Goal: Information Seeking & Learning: Learn about a topic

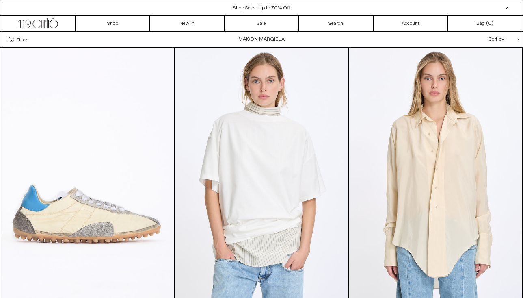
click at [23, 37] on span "Filter" at bounding box center [21, 40] width 11 height 6
click at [0, 0] on select "**********" at bounding box center [0, 0] width 0 height 0
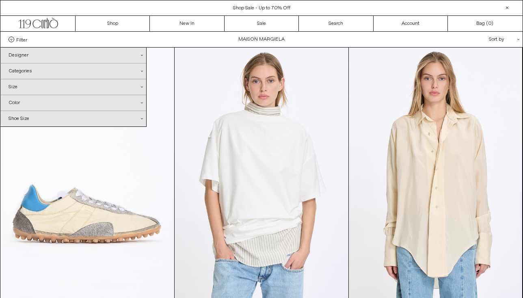
click at [33, 75] on div "Categories .cls-1{fill:#231f20}" at bounding box center [73, 70] width 146 height 15
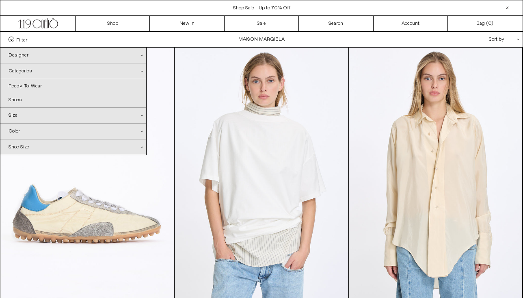
click at [142, 69] on div "Categories .cls-1{fill:#231f20}" at bounding box center [73, 71] width 146 height 16
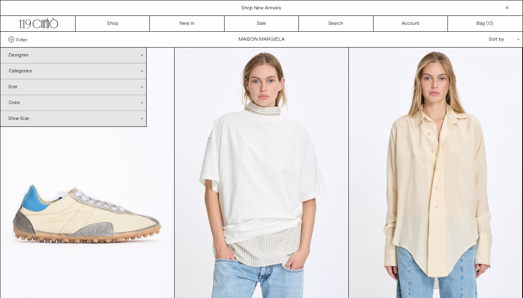
click at [57, 67] on div "Categories .cls-1{fill:#231f20}" at bounding box center [73, 70] width 146 height 15
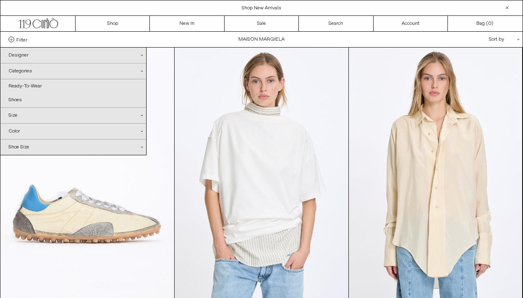
click at [141, 72] on div "Categories .cls-1{fill:#231f20}" at bounding box center [73, 71] width 146 height 16
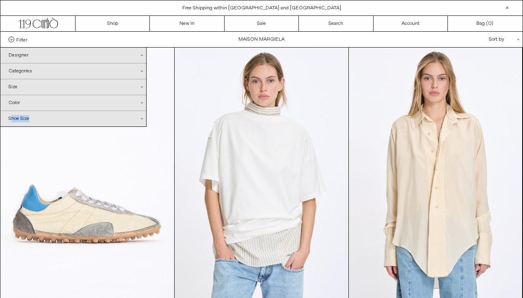
drag, startPoint x: 10, startPoint y: 119, endPoint x: 41, endPoint y: 119, distance: 30.9
click at [41, 119] on div "Shoe Size .cls-1{fill:#231f20}" at bounding box center [73, 118] width 146 height 15
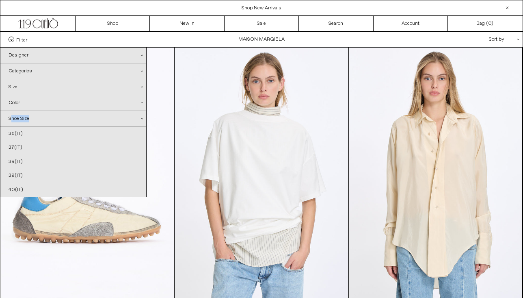
click at [49, 119] on div "Shoe Size .cls-1{fill:#231f20}" at bounding box center [73, 119] width 146 height 16
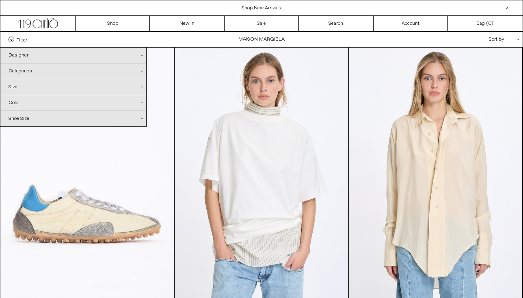
click at [141, 91] on div "Size .cls-1{fill:#231f20}" at bounding box center [73, 86] width 146 height 15
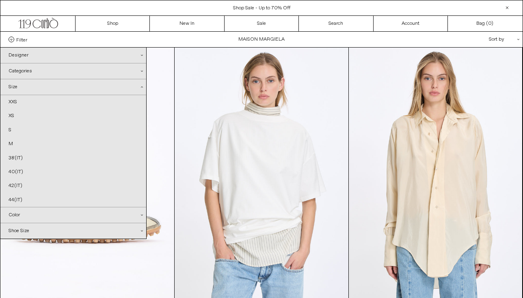
click at [141, 91] on div "Size .cls-1{fill:#231f20}" at bounding box center [73, 87] width 146 height 16
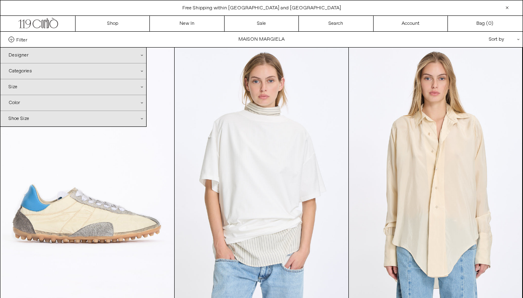
click at [140, 89] on div "Size .cls-1{fill:#231f20}" at bounding box center [73, 86] width 146 height 15
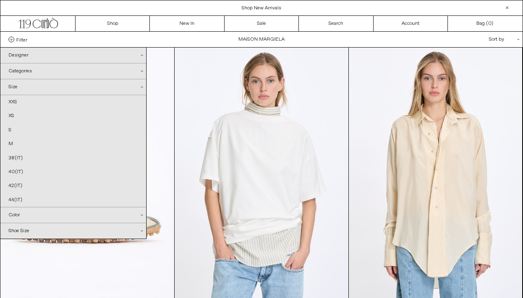
click at [140, 89] on div "Size .cls-1{fill:#231f20}" at bounding box center [73, 87] width 146 height 16
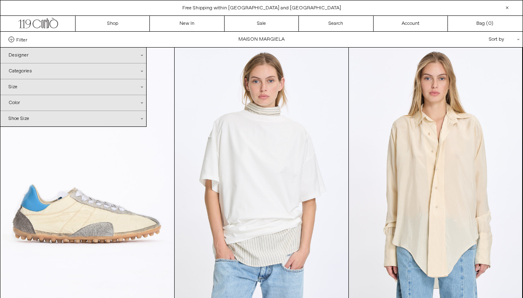
click at [142, 71] on icon ".cls-1{fill:#231f20}" at bounding box center [142, 71] width 2 height 2
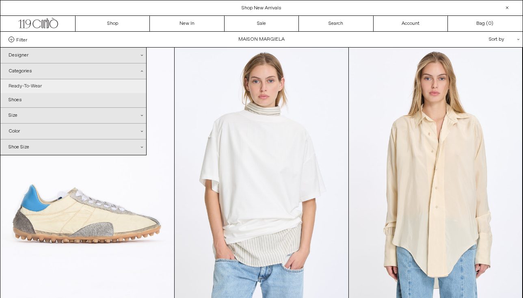
click at [32, 84] on link "Ready-To-Wear" at bounding box center [73, 86] width 146 height 14
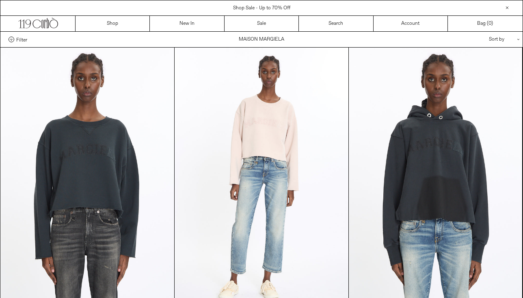
click at [15, 37] on label "Filter" at bounding box center [18, 40] width 19 height 6
click at [0, 0] on select "**********" at bounding box center [0, 0] width 0 height 0
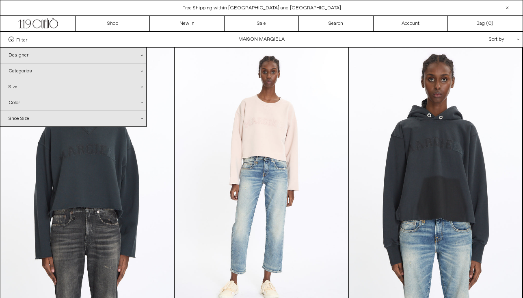
click at [140, 71] on div "Categories .cls-1{fill:#231f20}" at bounding box center [73, 70] width 146 height 15
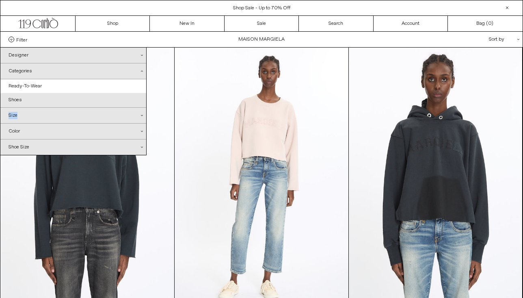
drag, startPoint x: 7, startPoint y: 115, endPoint x: 29, endPoint y: 116, distance: 22.0
click at [29, 116] on div "Size .cls-1{fill:#231f20}" at bounding box center [73, 115] width 146 height 15
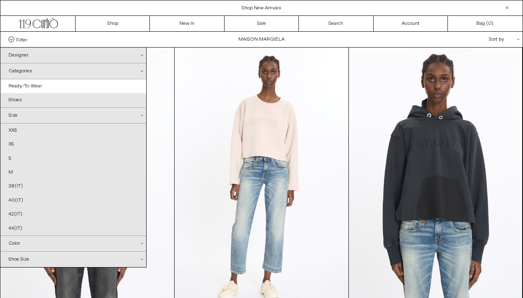
click at [141, 115] on icon ".cls-1{fill:#231f20}" at bounding box center [142, 115] width 2 height 2
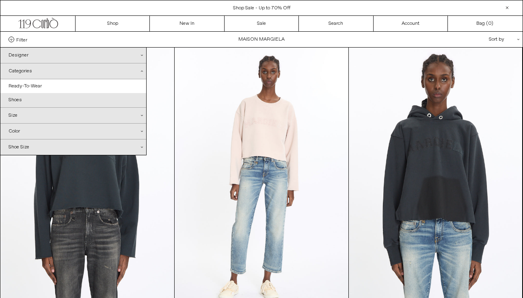
click at [135, 131] on div "Color .cls-1{fill:#231f20}" at bounding box center [73, 131] width 146 height 15
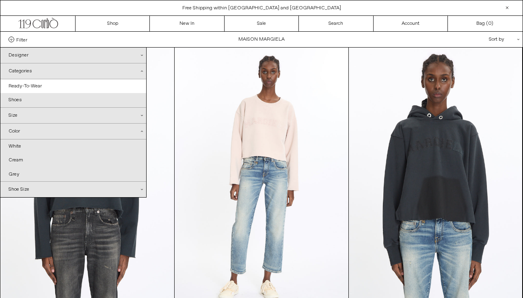
click at [506, 43] on div "Sort by .cls-1{fill:#231f20}" at bounding box center [478, 39] width 73 height 15
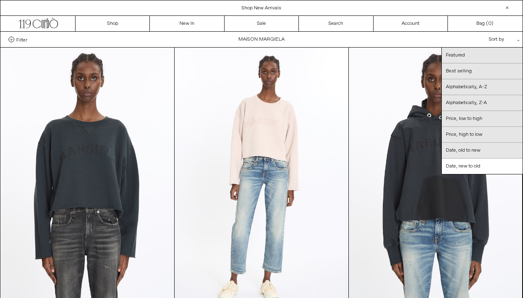
click at [22, 36] on div "Filter Designer .cls-1{fill:#231f20} Maison Margiela Categories .cls-1{fill:#23…" at bounding box center [261, 39] width 523 height 15
click at [22, 40] on span "Filter" at bounding box center [21, 40] width 11 height 6
click at [0, 0] on select "**********" at bounding box center [0, 0] width 0 height 0
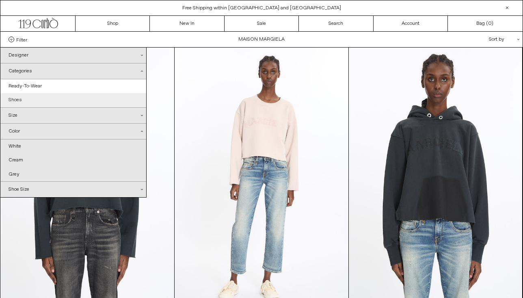
click at [81, 104] on link "Shoes" at bounding box center [73, 100] width 146 height 14
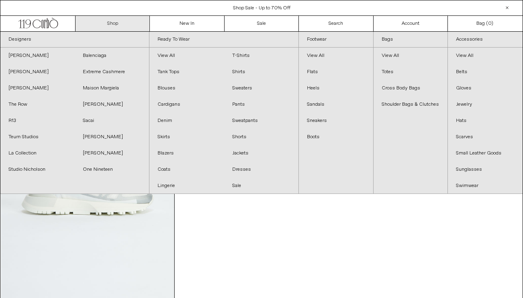
click at [115, 19] on link "Shop" at bounding box center [113, 23] width 74 height 15
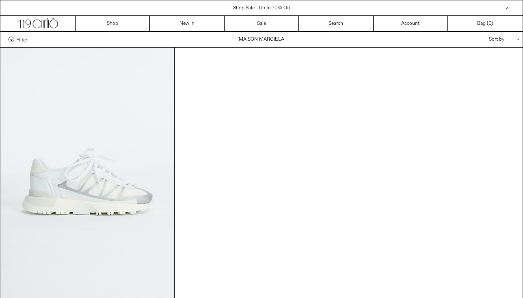
click at [10, 40] on span at bounding box center [12, 40] width 6 height 6
click at [0, 0] on select "**********" at bounding box center [0, 0] width 0 height 0
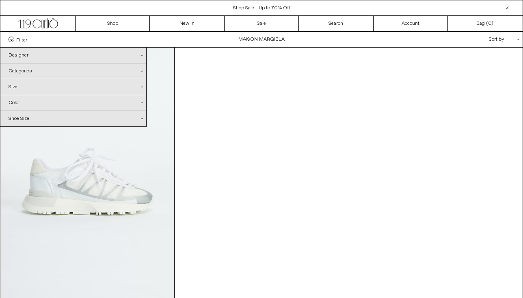
click at [43, 57] on div "Designer .cls-1{fill:#231f20}" at bounding box center [73, 55] width 146 height 15
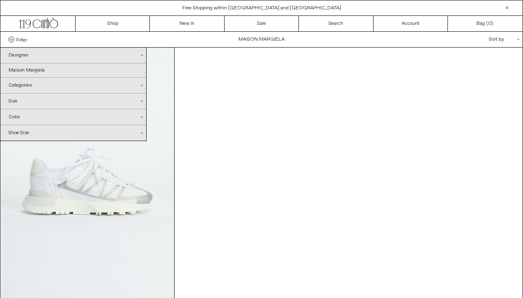
click at [38, 89] on div "Categories .cls-1{fill:#231f20}" at bounding box center [73, 85] width 146 height 15
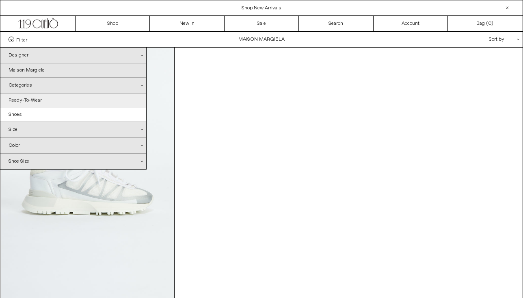
click at [33, 98] on link "Ready-To-Wear" at bounding box center [73, 100] width 146 height 14
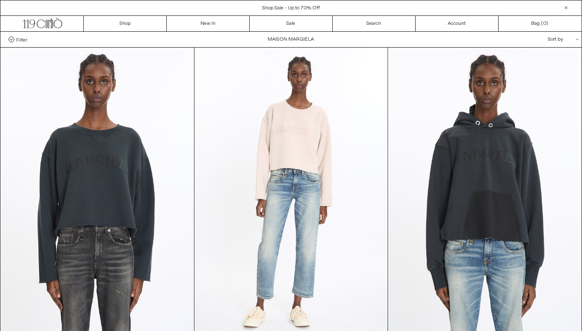
click at [19, 39] on span "Filter" at bounding box center [21, 40] width 11 height 6
click at [0, 0] on select "**********" at bounding box center [0, 0] width 0 height 0
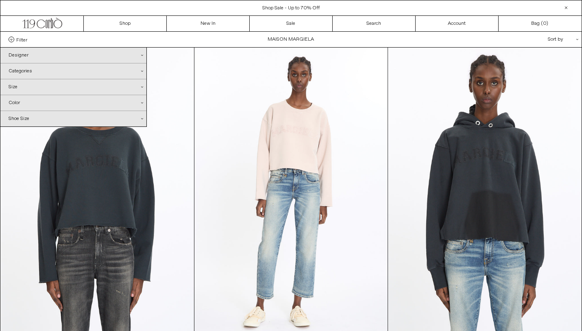
click at [28, 72] on div "Categories .cls-1{fill:#231f20}" at bounding box center [73, 70] width 146 height 15
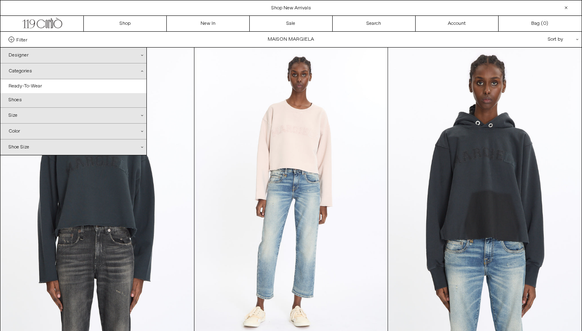
click at [18, 113] on div "Size .cls-1{fill:#231f20}" at bounding box center [73, 115] width 146 height 15
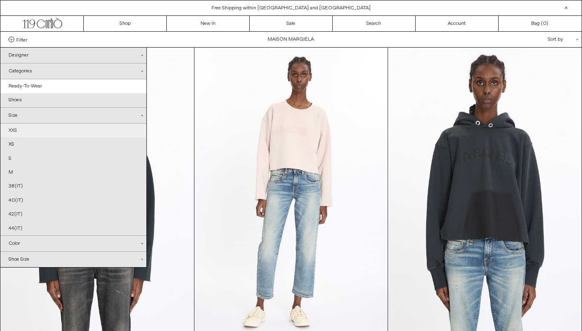
click at [22, 132] on link "XXS" at bounding box center [73, 131] width 146 height 14
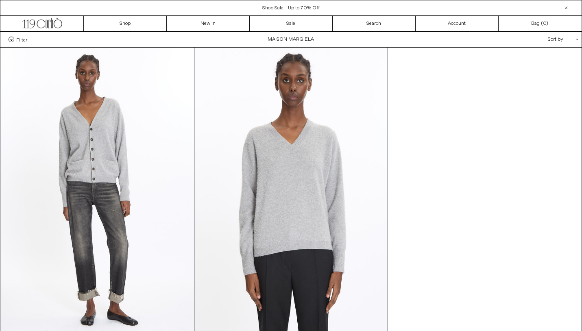
click at [13, 41] on span at bounding box center [12, 40] width 6 height 6
click at [0, 0] on select "**********" at bounding box center [0, 0] width 0 height 0
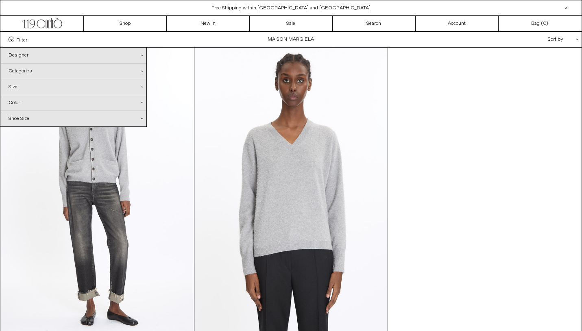
click at [41, 81] on div "Size .cls-1{fill:#231f20}" at bounding box center [73, 86] width 146 height 15
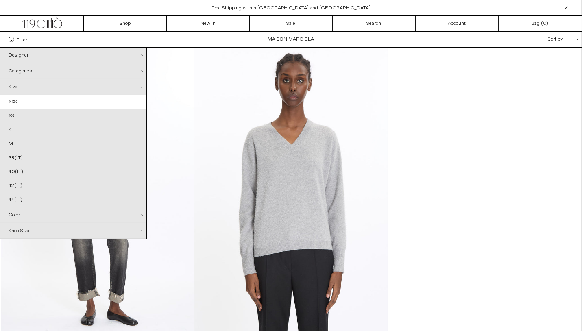
click at [60, 66] on div "Categories .cls-1{fill:#231f20}" at bounding box center [73, 70] width 146 height 15
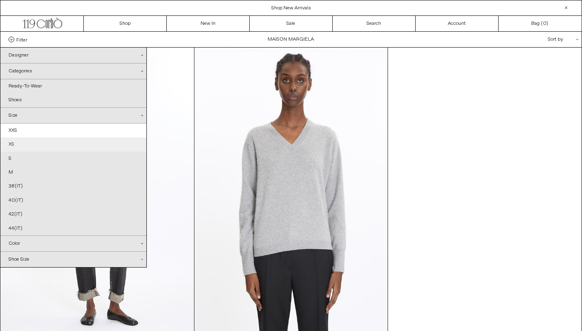
click at [20, 150] on link "XS" at bounding box center [73, 144] width 146 height 14
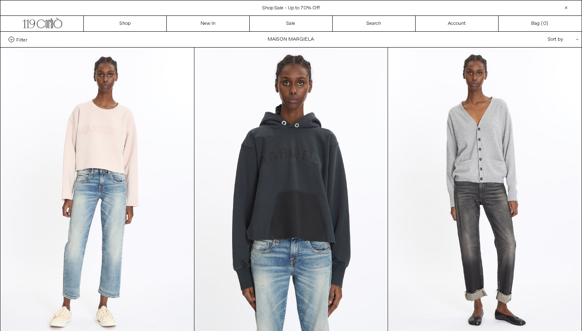
click at [23, 39] on span "Filter" at bounding box center [21, 40] width 11 height 6
click at [0, 0] on select "**********" at bounding box center [0, 0] width 0 height 0
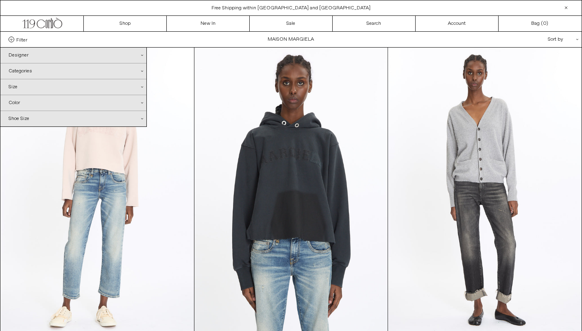
click at [26, 85] on div "Size .cls-1{fill:#231f20}" at bounding box center [73, 86] width 146 height 15
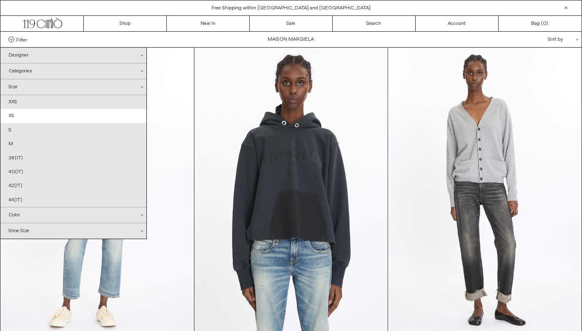
click at [29, 67] on div "Categories .cls-1{fill:#231f20}" at bounding box center [73, 70] width 146 height 15
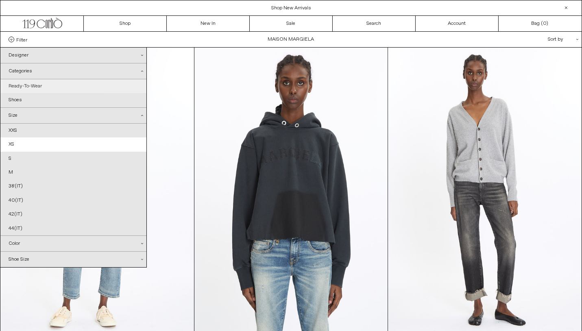
click at [24, 88] on link "Ready-To-Wear" at bounding box center [73, 86] width 146 height 14
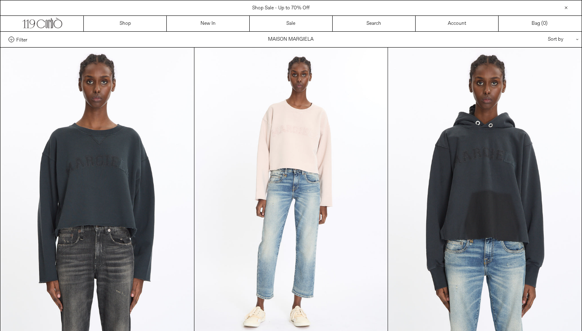
click at [21, 38] on span "Filter" at bounding box center [21, 40] width 11 height 6
click at [0, 0] on select "**********" at bounding box center [0, 0] width 0 height 0
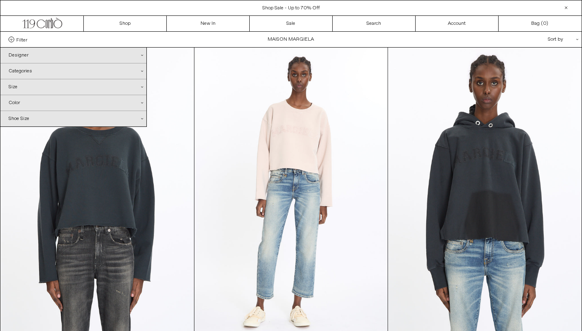
click at [26, 69] on div "Categories .cls-1{fill:#231f20}" at bounding box center [73, 70] width 146 height 15
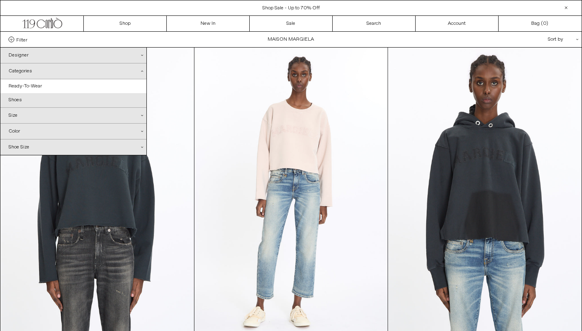
click at [33, 117] on div "Size .cls-1{fill:#231f20}" at bounding box center [73, 115] width 146 height 15
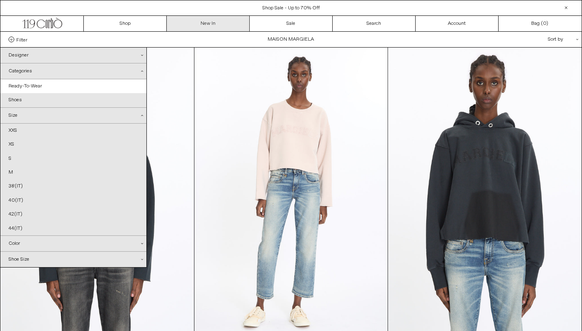
click at [210, 26] on link "New In" at bounding box center [208, 23] width 83 height 15
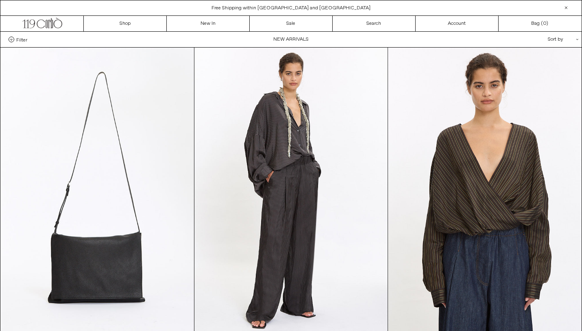
click at [568, 41] on div "Sort by .cls-1{fill:#231f20}" at bounding box center [536, 39] width 73 height 15
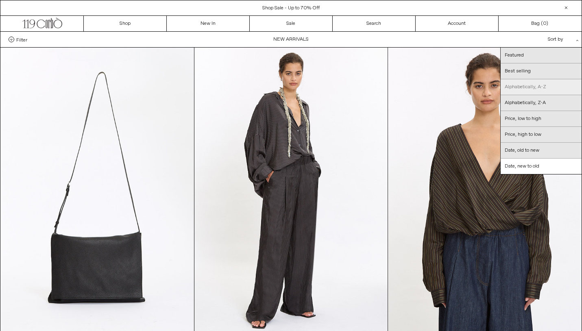
click at [525, 88] on link "Alphabetically, A-Z" at bounding box center [540, 87] width 81 height 16
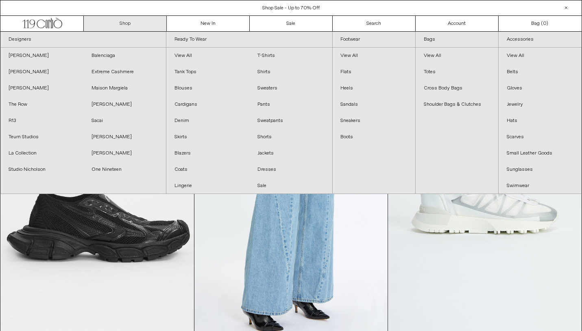
click at [131, 25] on link "Shop" at bounding box center [125, 23] width 83 height 15
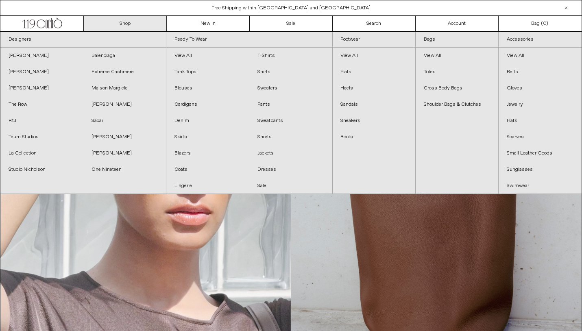
click at [114, 24] on link "Shop" at bounding box center [125, 23] width 83 height 15
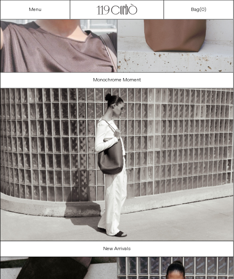
scroll to position [235, 0]
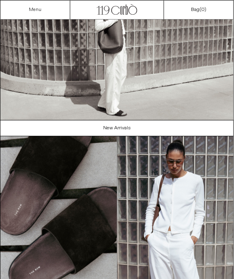
click at [36, 9] on link "Menu" at bounding box center [35, 10] width 13 height 7
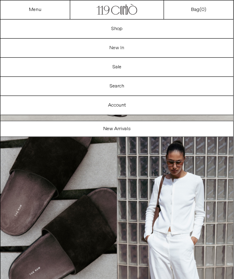
click at [101, 50] on link "New In" at bounding box center [116, 48] width 233 height 19
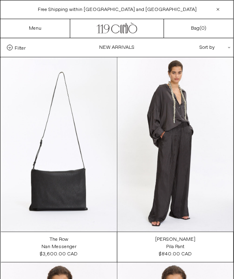
click at [11, 49] on span at bounding box center [10, 48] width 6 height 6
click at [0, 0] on select "**********" at bounding box center [0, 0] width 0 height 0
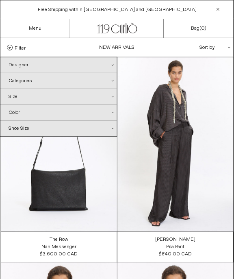
click at [32, 111] on div "Color .cls-1{fill:#231f20}" at bounding box center [58, 112] width 117 height 15
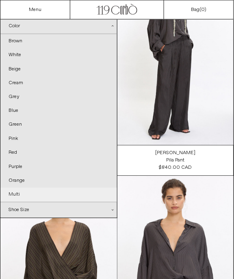
scroll to position [66, 0]
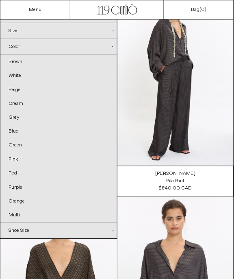
click at [52, 49] on div "Color .cls-1{fill:#231f20}" at bounding box center [58, 47] width 117 height 16
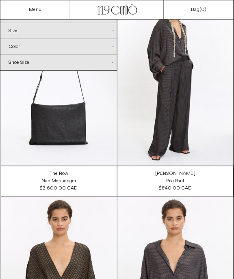
scroll to position [0, 0]
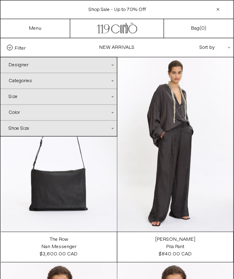
click at [85, 80] on div "Categories .cls-1{fill:#231f20}" at bounding box center [58, 80] width 117 height 15
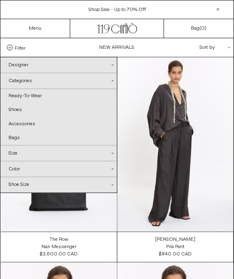
click at [69, 75] on div "Categories .cls-1{fill:#231f20}" at bounding box center [58, 81] width 117 height 16
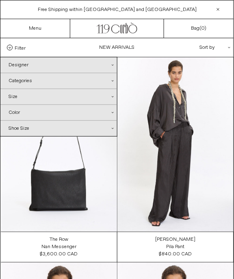
click at [61, 111] on div "Color .cls-1{fill:#231f20}" at bounding box center [58, 112] width 117 height 15
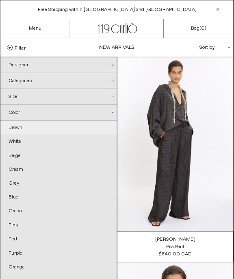
click at [51, 128] on link "Brown" at bounding box center [58, 128] width 117 height 14
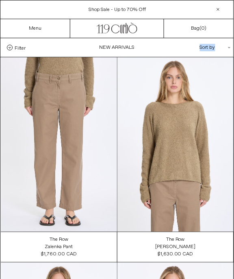
click at [224, 43] on div "Sort by .cls-1{fill:#231f20}" at bounding box center [188, 47] width 73 height 19
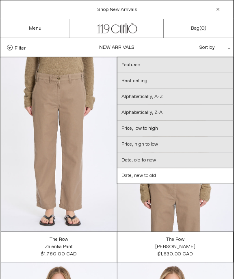
click at [22, 50] on span "Filter" at bounding box center [20, 48] width 11 height 6
click at [0, 0] on select "**********" at bounding box center [0, 0] width 0 height 0
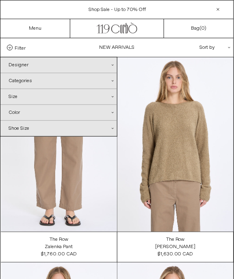
click at [74, 74] on div "Categories .cls-1{fill:#231f20}" at bounding box center [58, 80] width 117 height 15
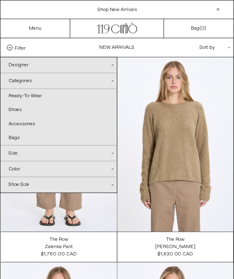
click at [205, 46] on div "Sort by .cls-1{fill:#231f20}" at bounding box center [188, 47] width 73 height 19
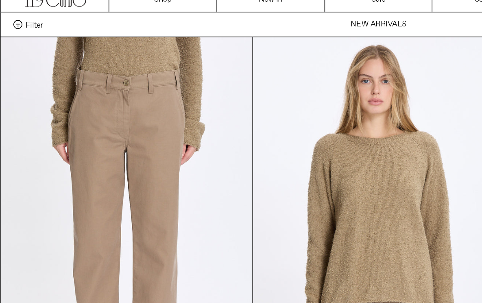
click at [21, 39] on span "Filter" at bounding box center [21, 40] width 11 height 6
click at [0, 0] on select "**********" at bounding box center [0, 0] width 0 height 0
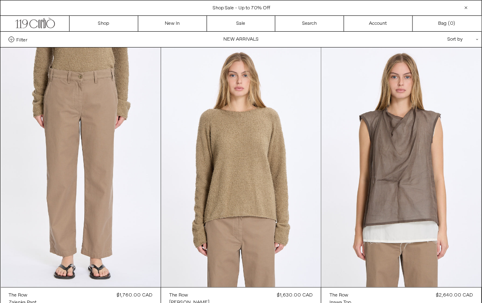
click at [25, 39] on span "Filter" at bounding box center [21, 40] width 11 height 6
click at [0, 0] on select "**********" at bounding box center [0, 0] width 0 height 0
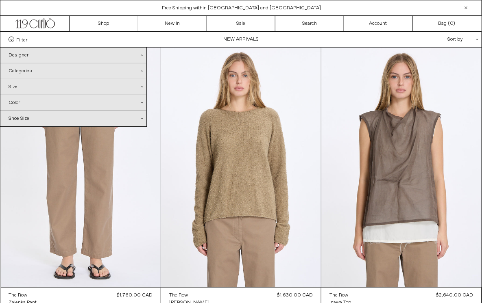
click at [26, 73] on div "Categories .cls-1{fill:#231f20}" at bounding box center [73, 70] width 146 height 15
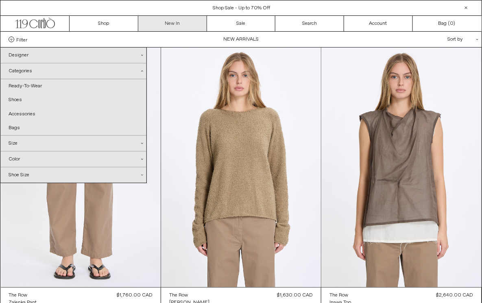
click at [176, 24] on link "New In" at bounding box center [172, 23] width 69 height 15
